Goal: Information Seeking & Learning: Learn about a topic

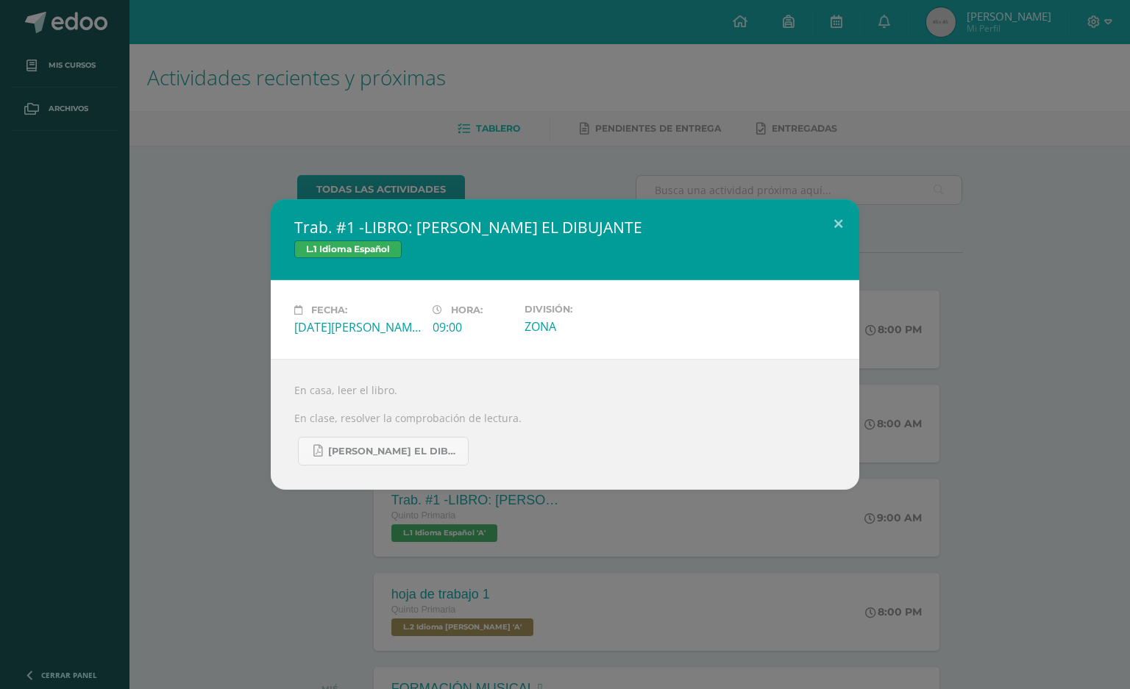
click at [833, 194] on div "Trab. #1 -LIBRO: [PERSON_NAME] EL DIBUJANTE L.1 Idioma Español Fecha: [DATE][PE…" at bounding box center [565, 344] width 1130 height 689
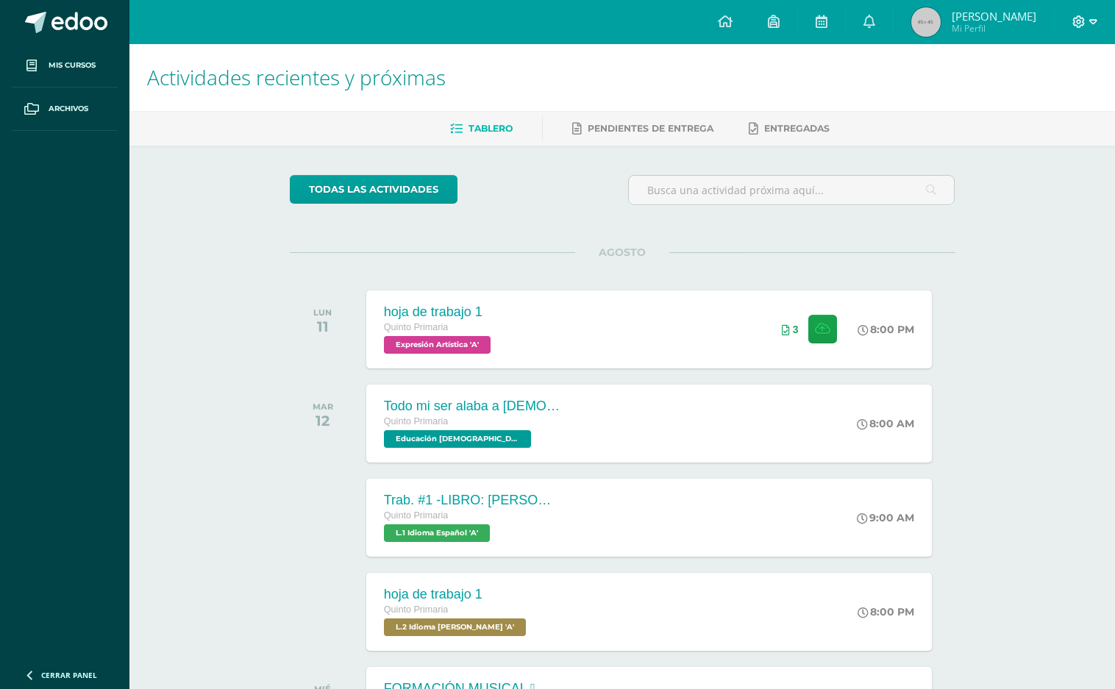
click at [1095, 16] on div at bounding box center [1085, 22] width 60 height 44
click at [1070, 9] on div at bounding box center [1085, 22] width 60 height 44
click at [1075, 21] on icon at bounding box center [1079, 21] width 13 height 13
click at [565, 336] on div "hoja de trabajo 1 Quinto Primaria Expresión Artística 'A' 8:00 PM 3 hoja de tra…" at bounding box center [649, 329] width 572 height 79
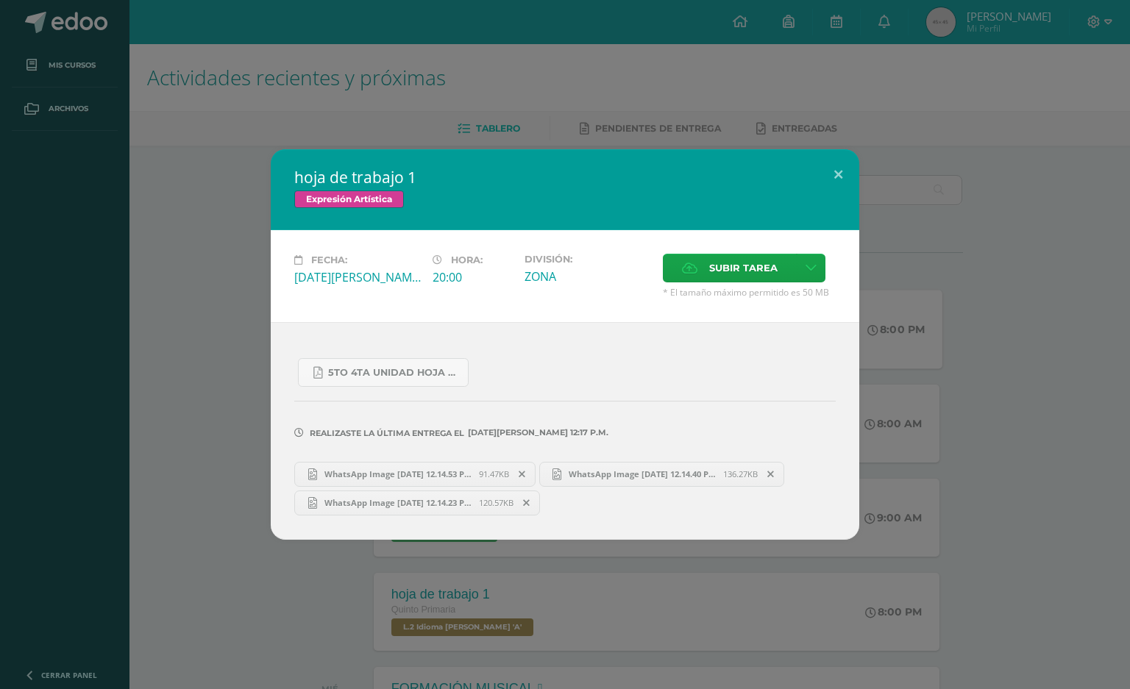
drag, startPoint x: 68, startPoint y: 503, endPoint x: 147, endPoint y: 493, distance: 79.4
click at [74, 504] on div "hoja de trabajo 1 Expresión Artística Fecha: [DATE][PERSON_NAME] Hora: 20:00 Di…" at bounding box center [565, 344] width 1118 height 390
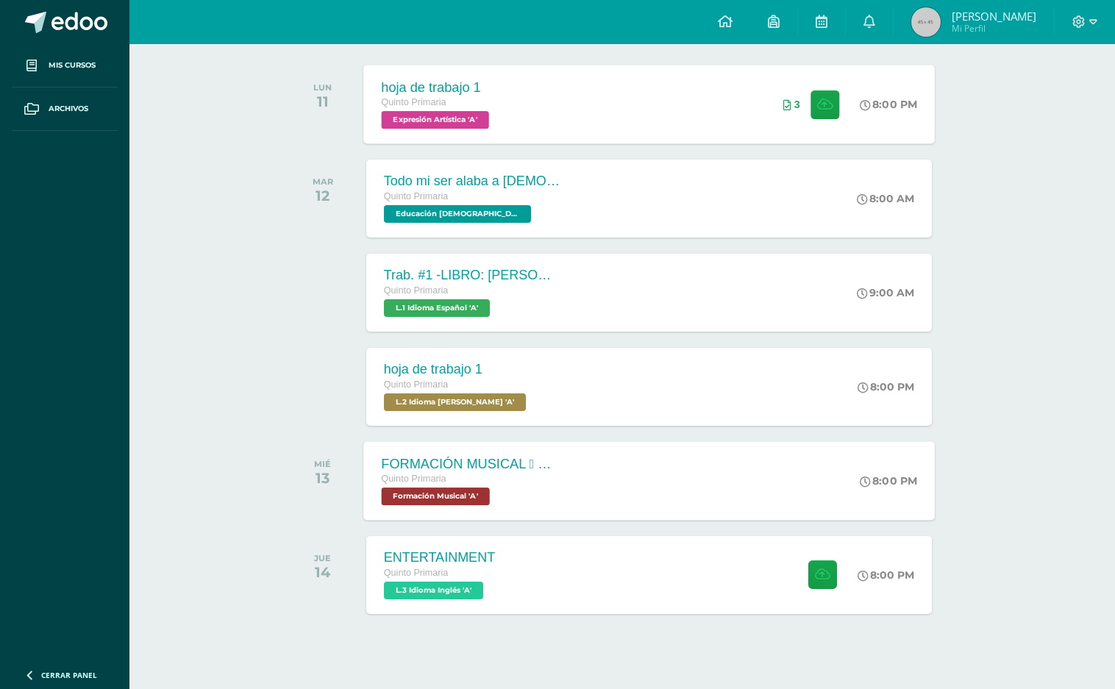
scroll to position [242, 0]
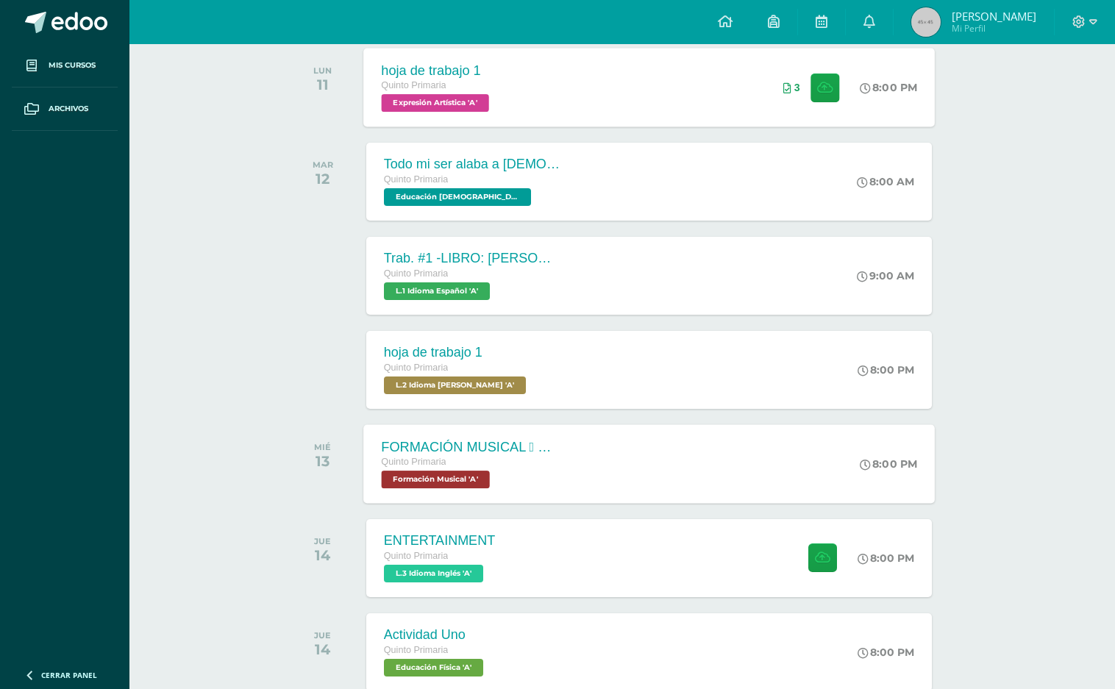
click at [498, 466] on div "Quinto Primaria" at bounding box center [470, 463] width 178 height 16
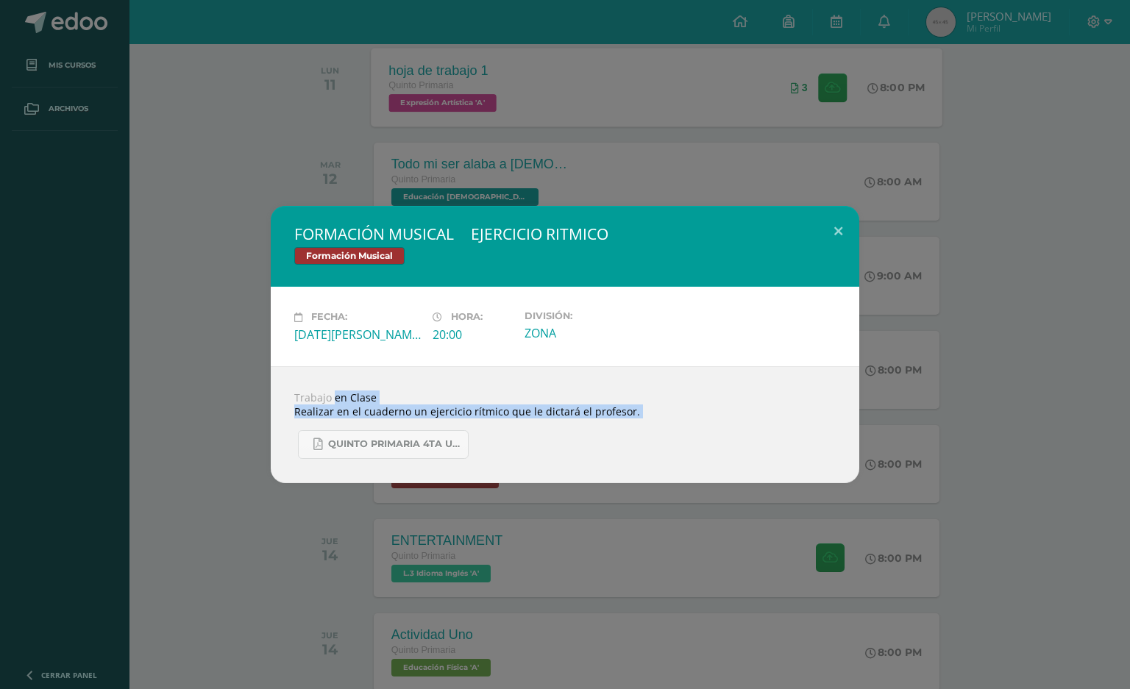
drag, startPoint x: 404, startPoint y: 405, endPoint x: 649, endPoint y: 458, distance: 250.6
click at [649, 458] on div "Trabajo en Clase Realizar en el cuaderno un ejercicio rítmico que le dictará el…" at bounding box center [565, 424] width 589 height 117
click at [424, 446] on span "QUINTO PRIMARIA 4TA UNIDAD.pdf" at bounding box center [394, 444] width 132 height 12
click at [839, 224] on button at bounding box center [838, 231] width 42 height 50
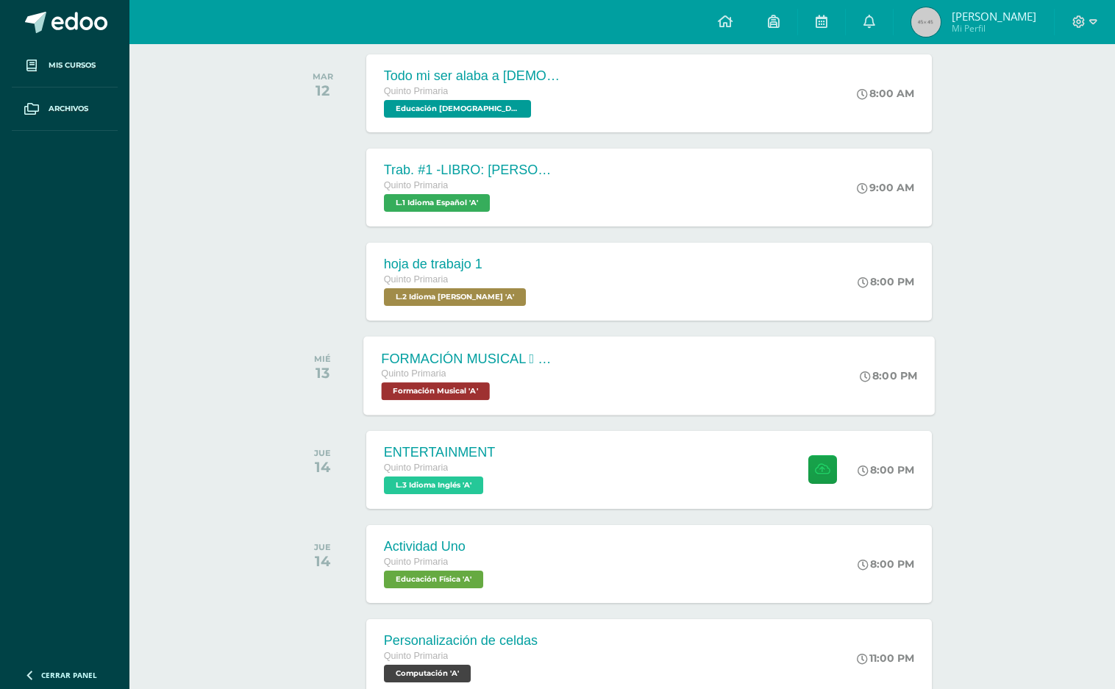
scroll to position [392, 0]
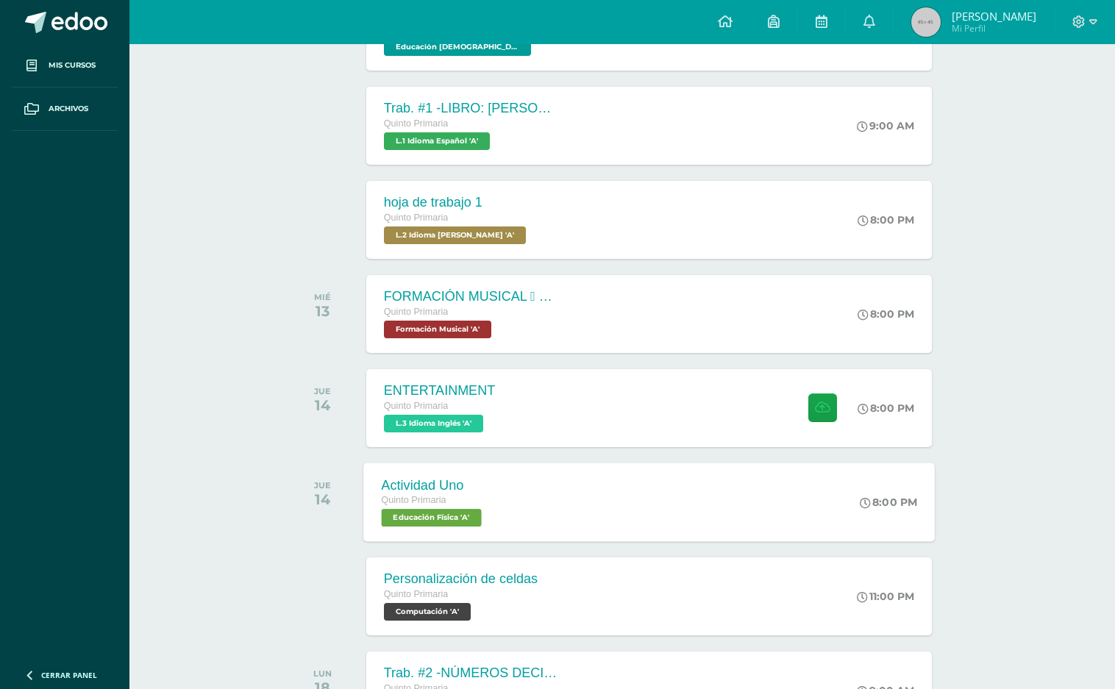
click at [454, 511] on span "Educación Física 'A'" at bounding box center [431, 518] width 100 height 18
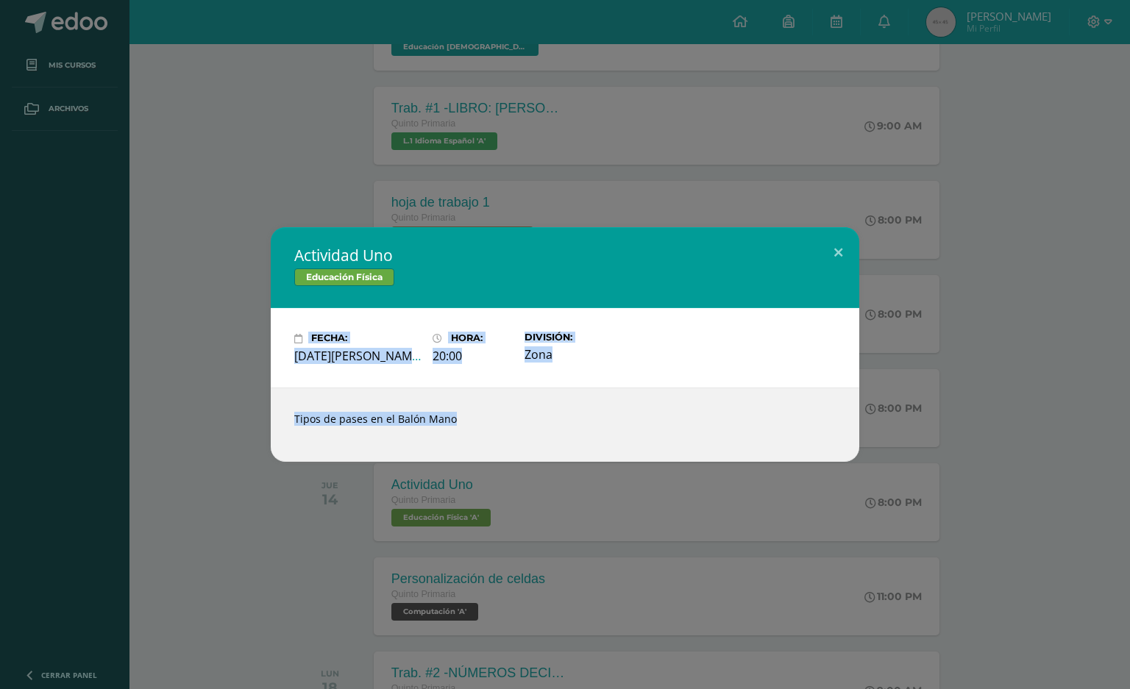
click at [368, 413] on div "Tipos de pases en el Balón Mano" at bounding box center [565, 425] width 589 height 74
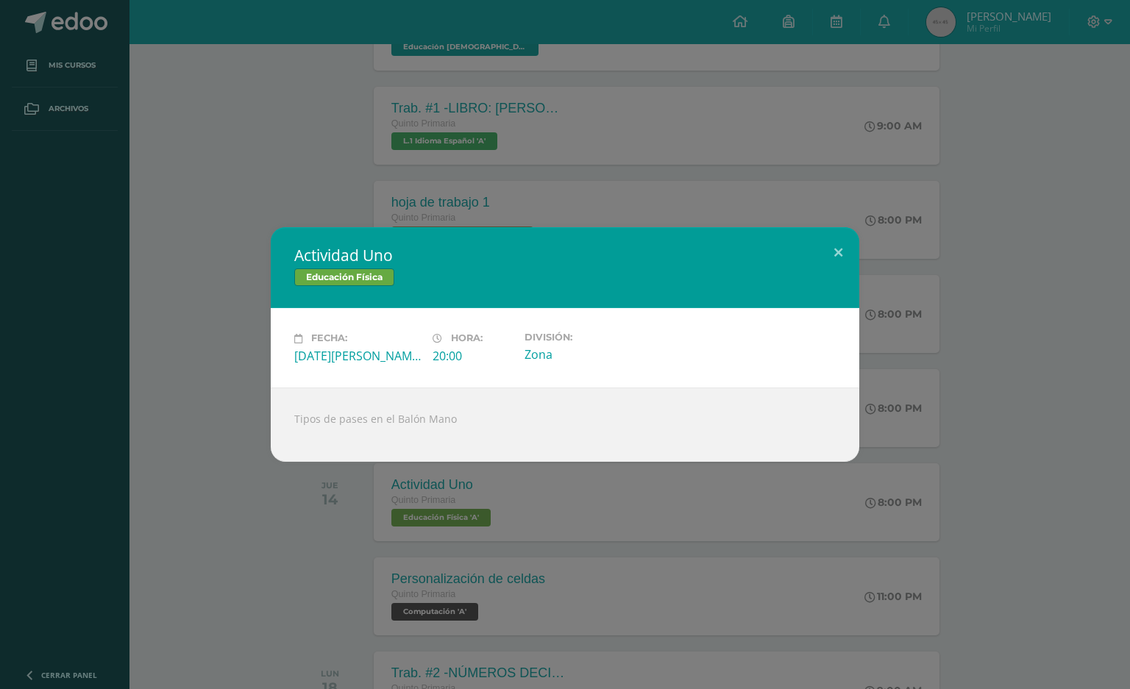
click at [331, 537] on div "Actividad Uno Educación Física Fecha: [DATE][PERSON_NAME] Hora: 20:00 División:…" at bounding box center [565, 344] width 1130 height 689
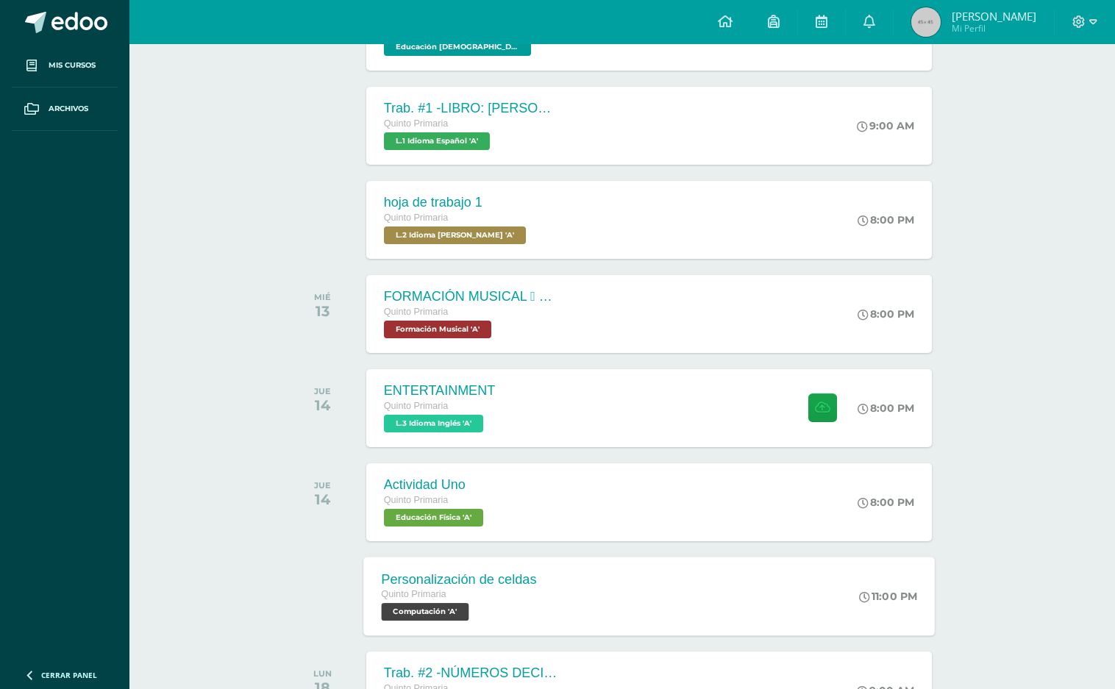
click at [516, 595] on div "Quinto Primaria" at bounding box center [458, 595] width 155 height 16
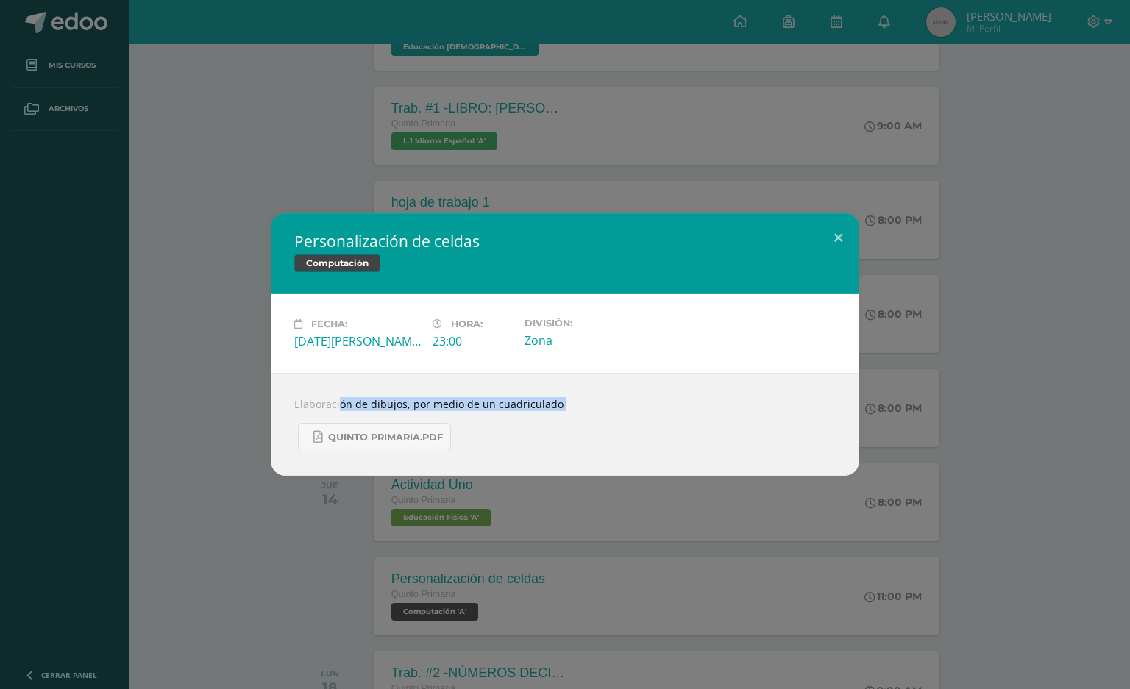
drag, startPoint x: 315, startPoint y: 402, endPoint x: 706, endPoint y: 483, distance: 399.8
click at [706, 483] on div "Personalización de celdas Computación Fecha: [DATE][PERSON_NAME] Hora: 23:00 Di…" at bounding box center [565, 344] width 1130 height 689
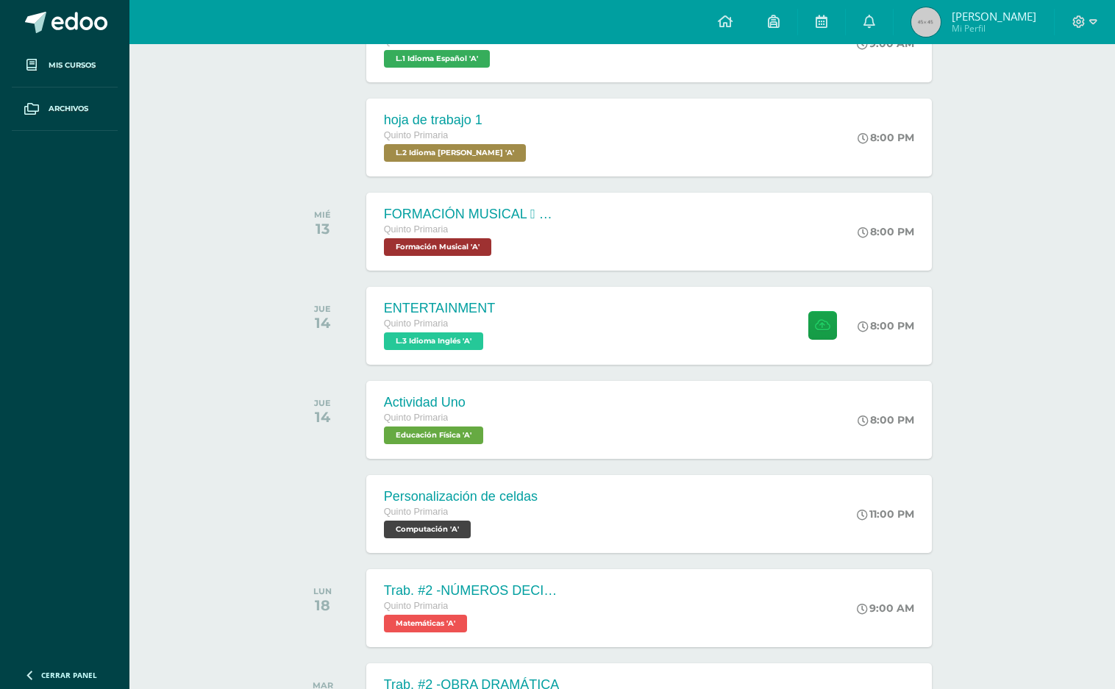
scroll to position [589, 0]
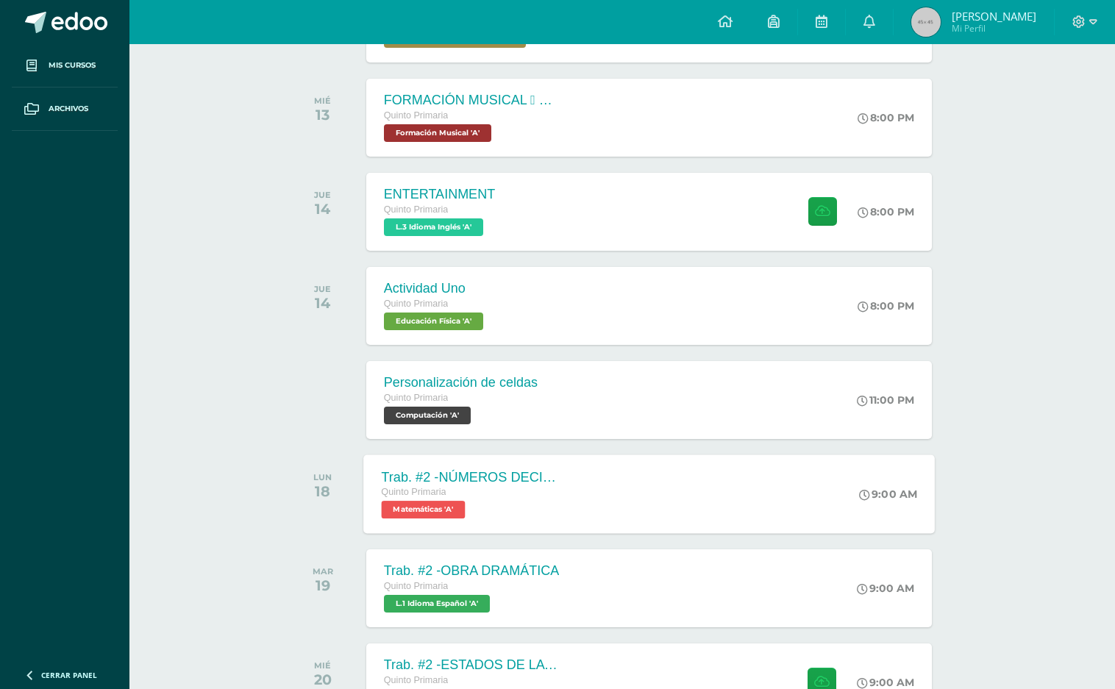
click at [522, 483] on div "Trab. #2 -NÚMEROS DECIMALES -Multiplicación -División" at bounding box center [470, 476] width 178 height 15
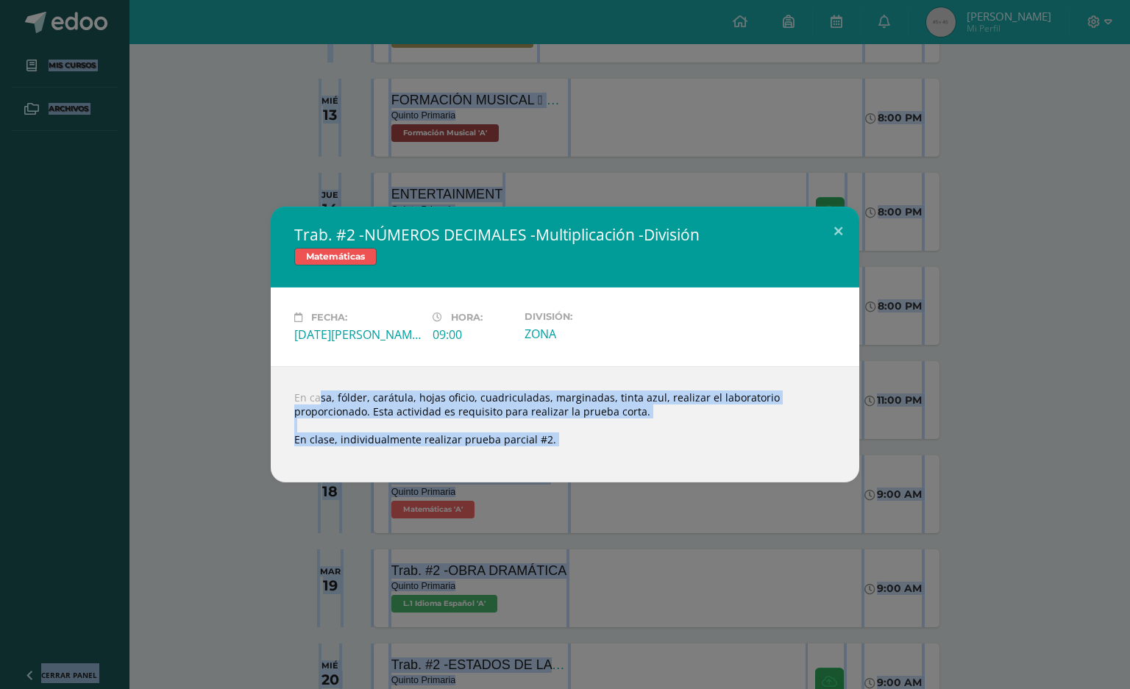
drag, startPoint x: 288, startPoint y: 405, endPoint x: 1030, endPoint y: 728, distance: 808.9
click at [1054, 663] on div "Trab. #2 -NÚMEROS DECIMALES -Multiplicación -División Matemáticas Fecha: [DATE]…" at bounding box center [565, 344] width 1130 height 689
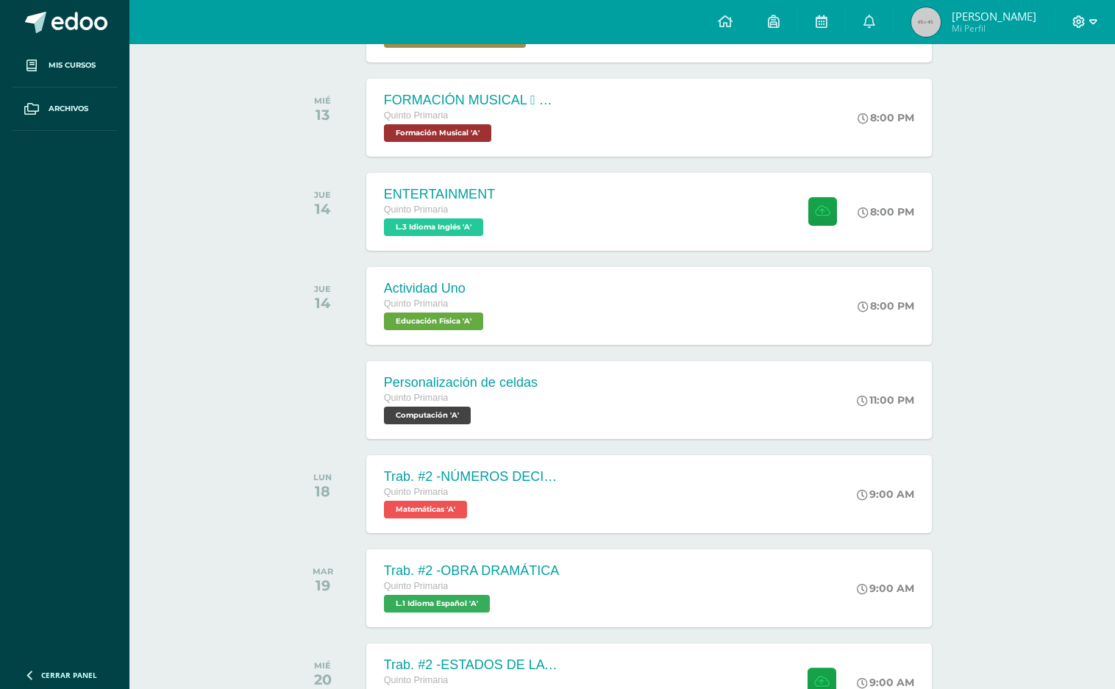
click at [1087, 21] on span at bounding box center [1085, 22] width 25 height 16
click at [1048, 93] on span "Cerrar sesión" at bounding box center [1048, 100] width 66 height 14
